Goal: Task Accomplishment & Management: Manage account settings

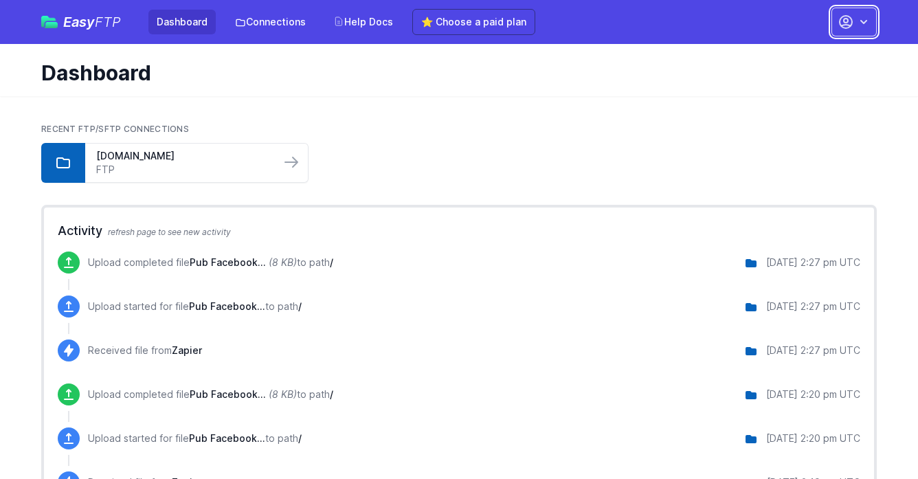
click at [840, 22] on icon "button" at bounding box center [846, 22] width 12 height 12
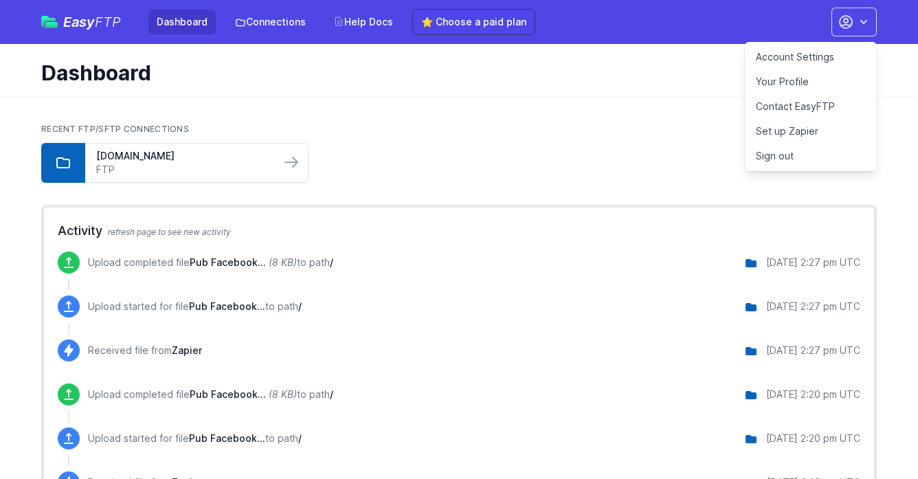
click at [788, 80] on link "Your Profile" at bounding box center [811, 81] width 132 height 25
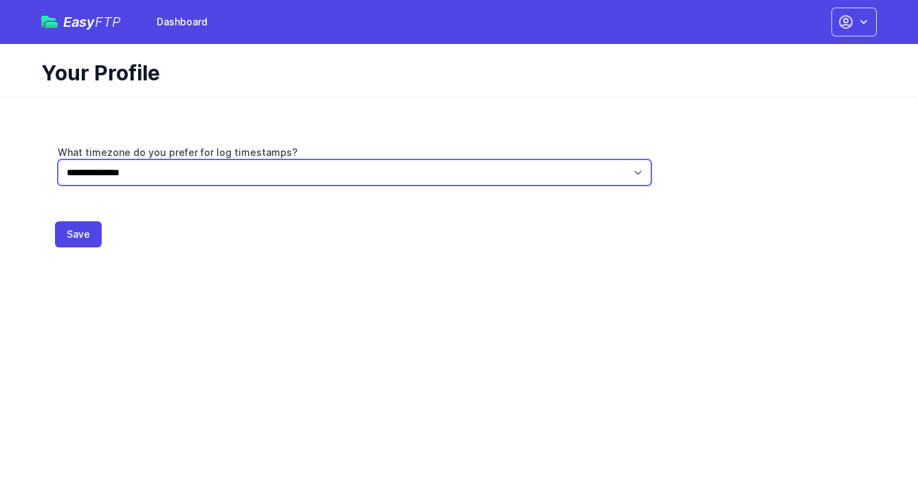
click at [146, 173] on select "**********" at bounding box center [355, 172] width 594 height 26
select select "**********"
click at [58, 159] on select "**********" at bounding box center [355, 172] width 594 height 26
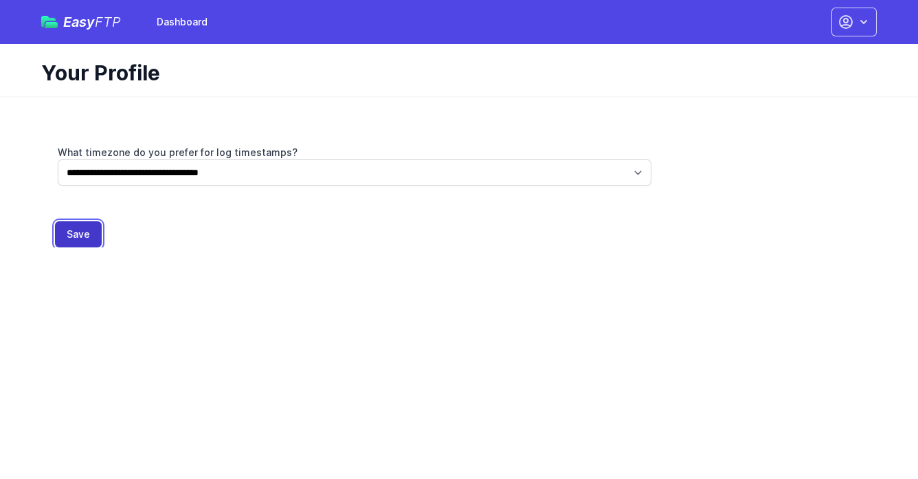
click at [85, 230] on button "Save" at bounding box center [78, 234] width 47 height 26
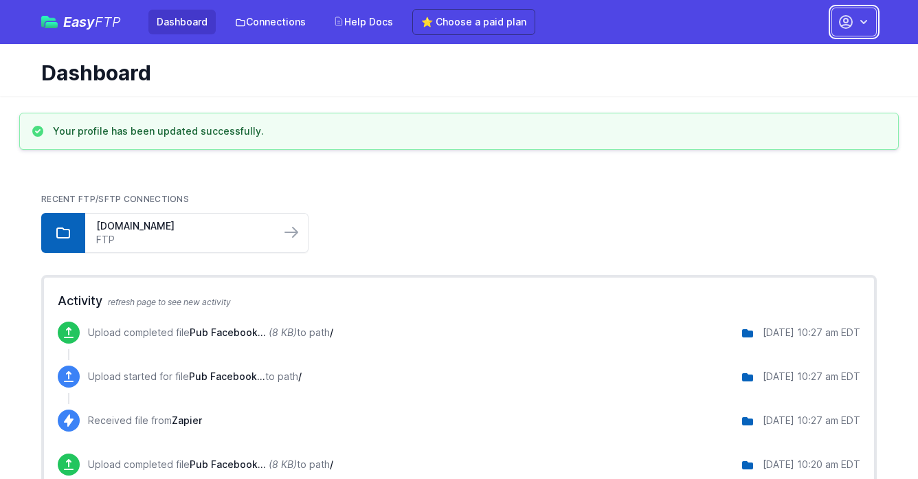
click at [857, 18] on icon "button" at bounding box center [864, 22] width 14 height 14
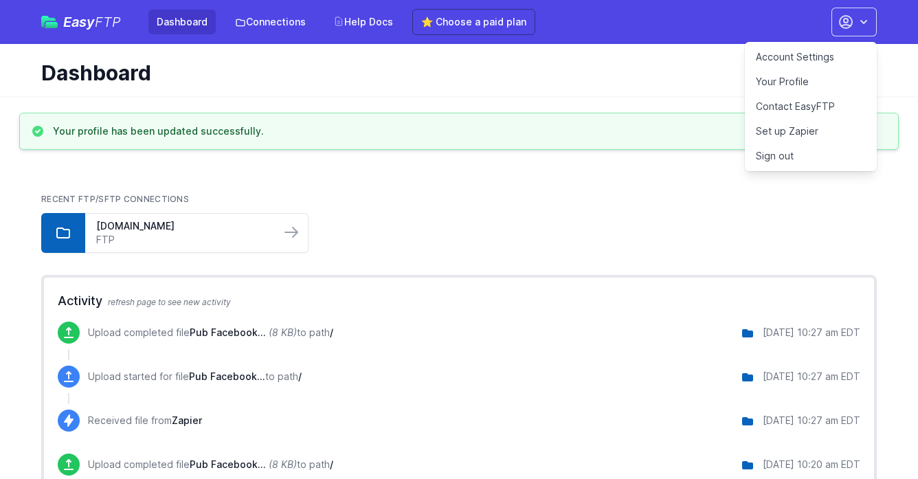
click at [821, 54] on link "Account Settings" at bounding box center [811, 57] width 132 height 25
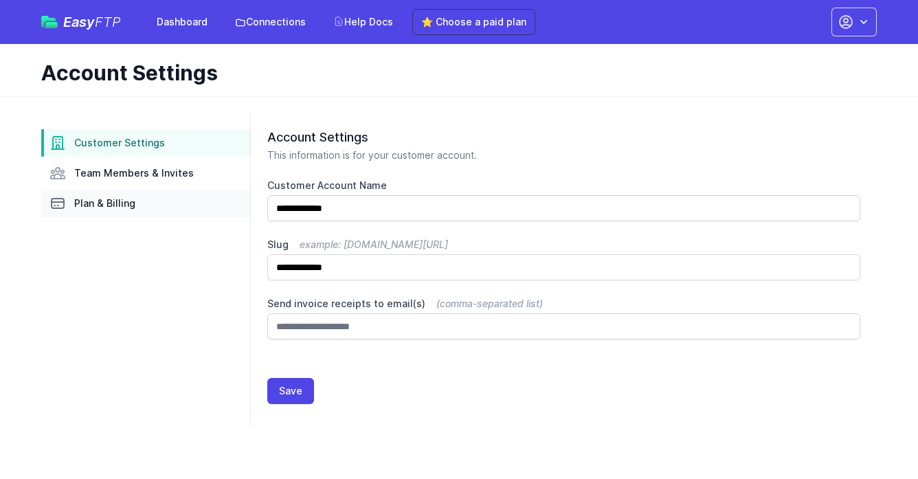
click at [115, 194] on link "Plan & Billing" at bounding box center [145, 203] width 209 height 27
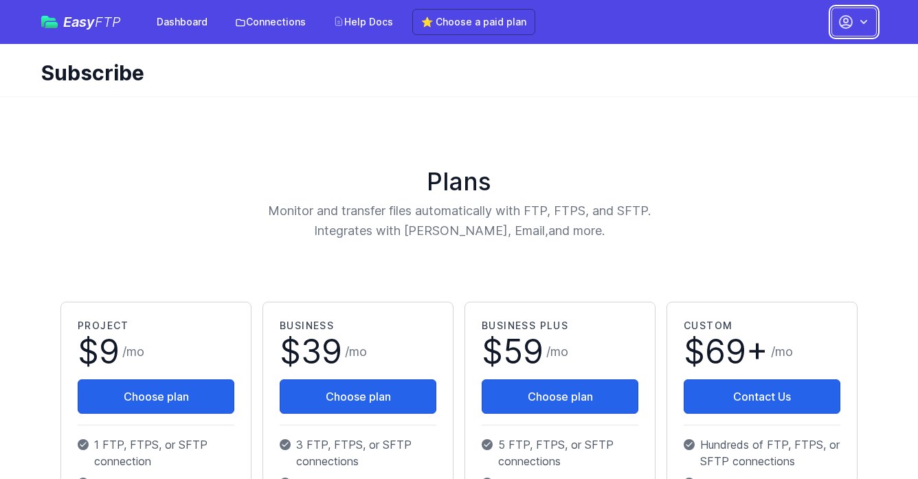
click at [859, 23] on icon "button" at bounding box center [864, 22] width 14 height 14
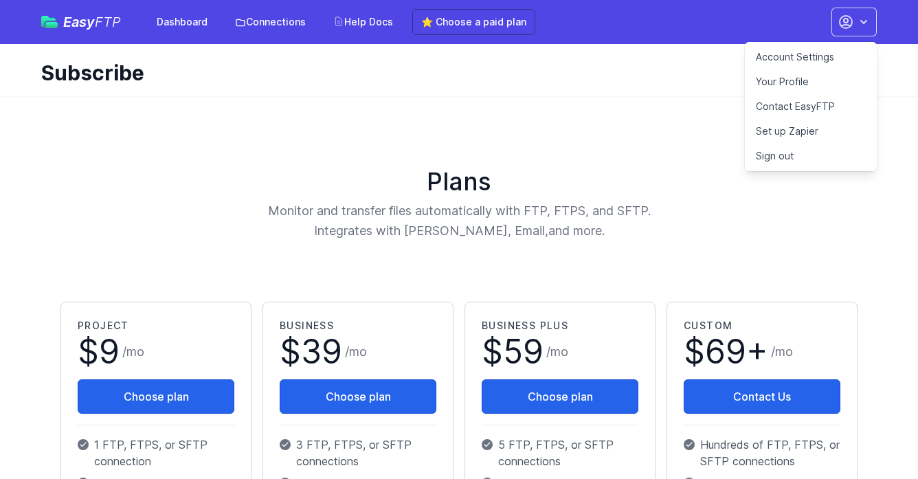
click at [96, 209] on div "Plans Monitor and transfer files automatically with FTP, FTPS, and SFTP. Integr…" at bounding box center [459, 205] width 808 height 74
click at [191, 17] on link "Dashboard" at bounding box center [181, 22] width 67 height 25
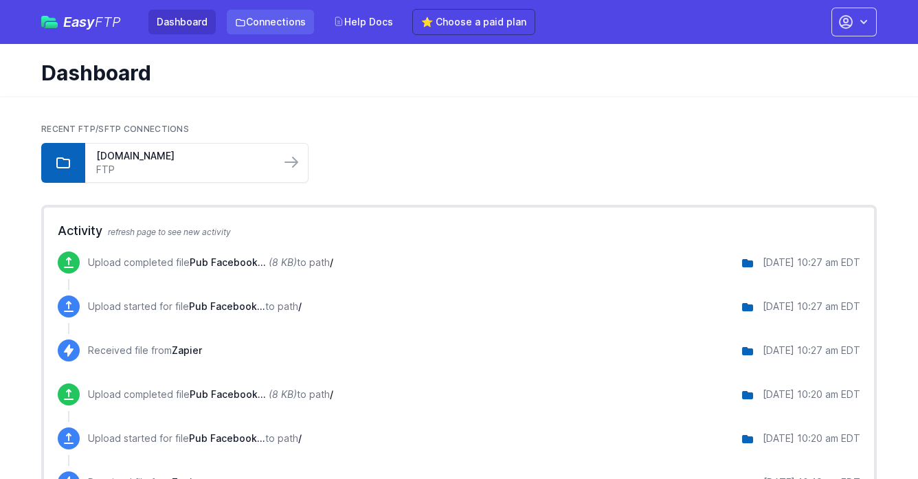
click at [264, 21] on link "Connections" at bounding box center [270, 22] width 87 height 25
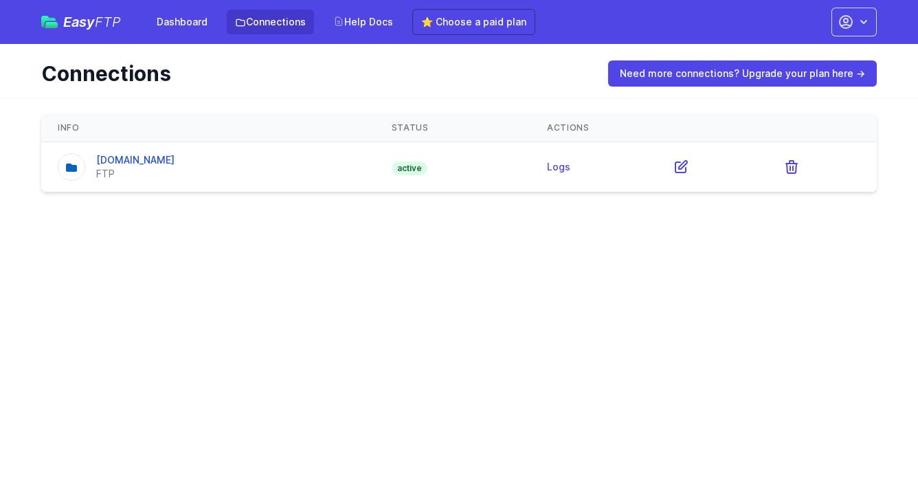
click at [215, 25] on div "Dashboard Connections Help Docs ⭐ Choose a paid plan" at bounding box center [341, 22] width 387 height 26
click at [201, 18] on link "Dashboard" at bounding box center [181, 22] width 67 height 25
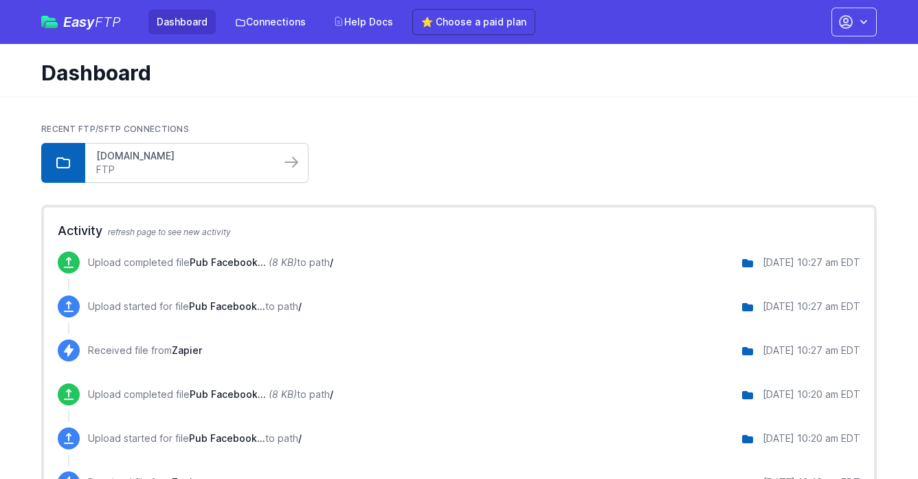
scroll to position [58, 0]
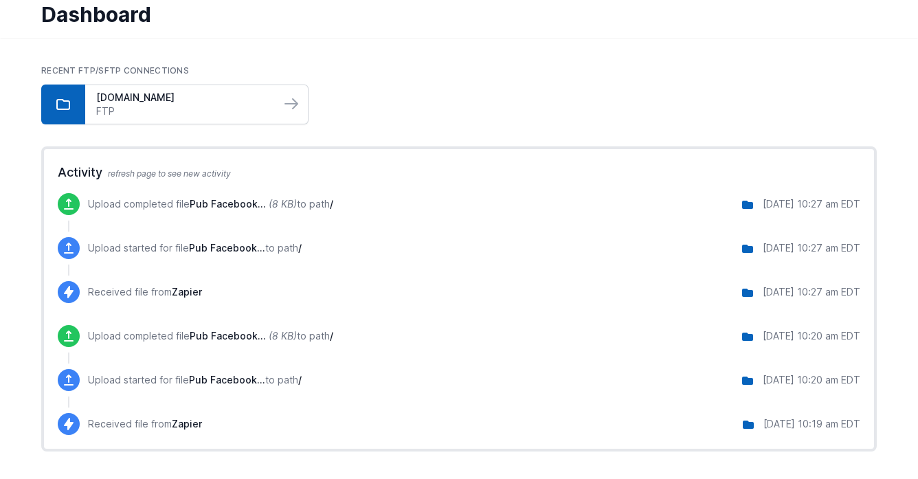
click at [175, 107] on link "FTP" at bounding box center [182, 111] width 173 height 14
